Goal: Information Seeking & Learning: Learn about a topic

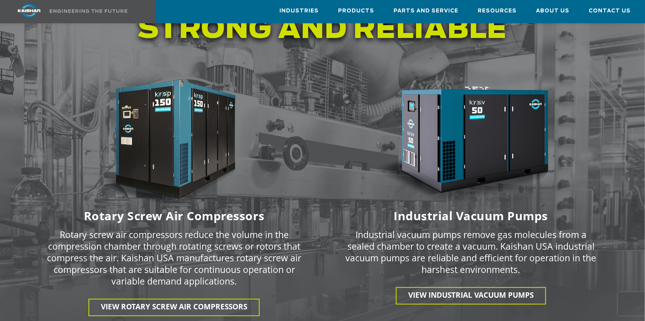
scroll to position [1070, 0]
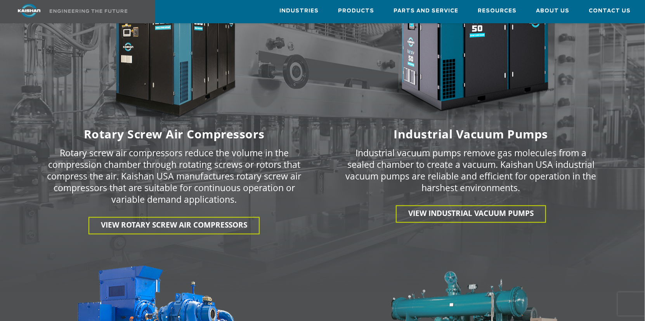
click at [165, 220] on span "View Rotary Screw Air Compressors" at bounding box center [174, 225] width 146 height 10
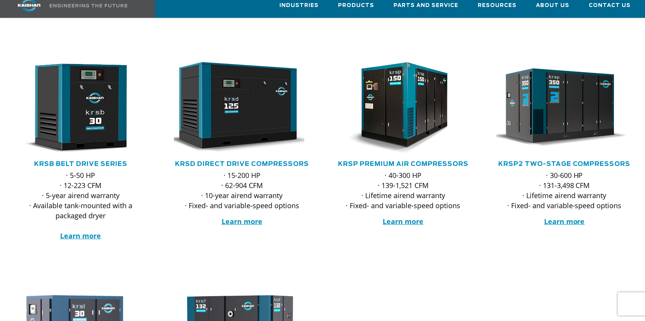
scroll to position [129, 0]
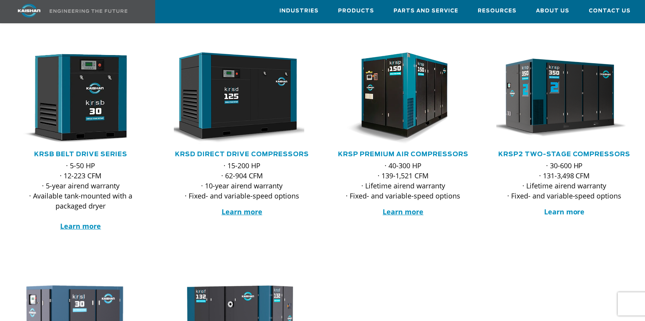
click at [562, 207] on strong "Learn more" at bounding box center [564, 211] width 41 height 9
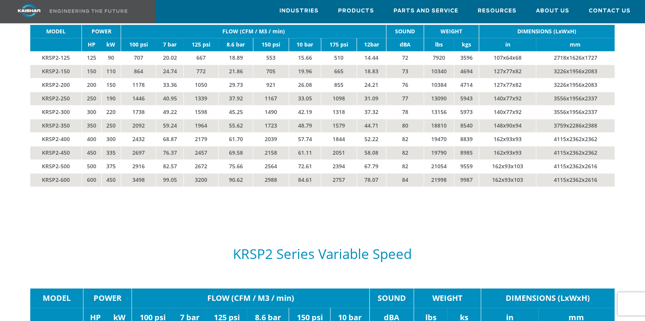
scroll to position [1294, 0]
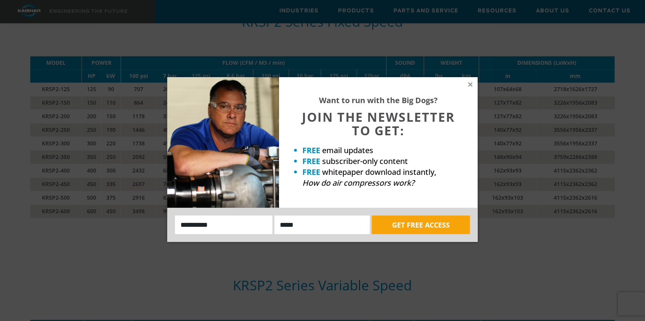
click at [470, 86] on icon at bounding box center [470, 84] width 7 height 7
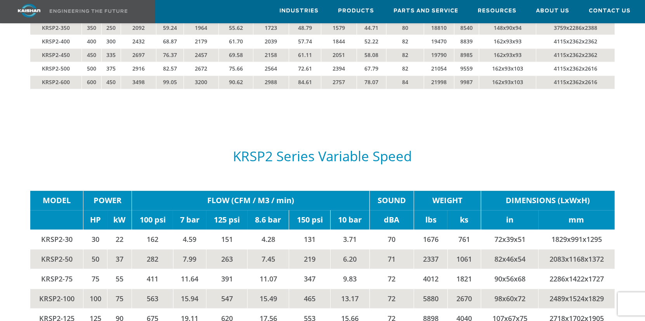
scroll to position [1553, 0]
